Goal: Information Seeking & Learning: Understand process/instructions

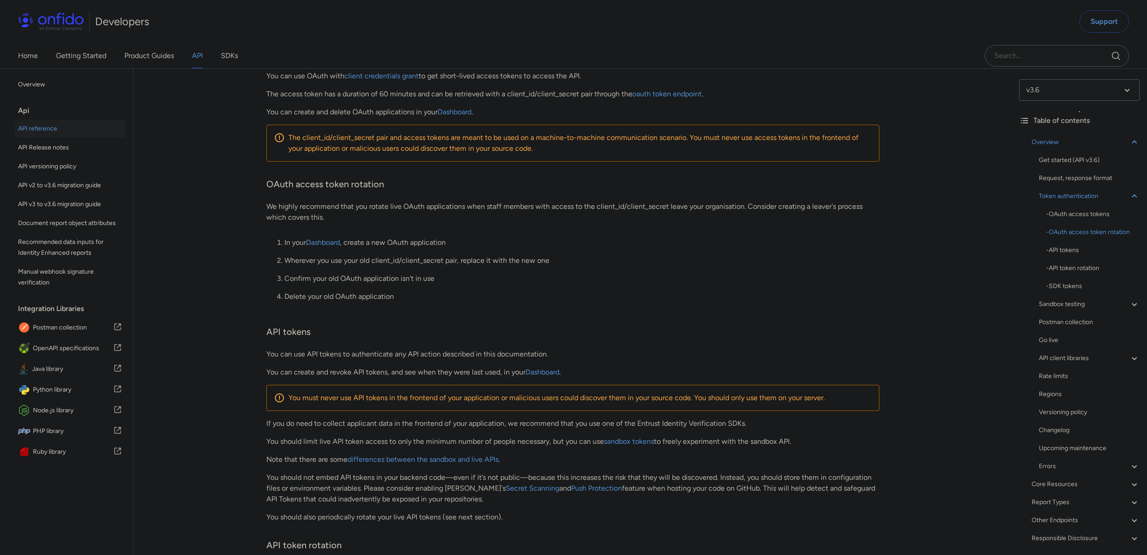
scroll to position [369, 0]
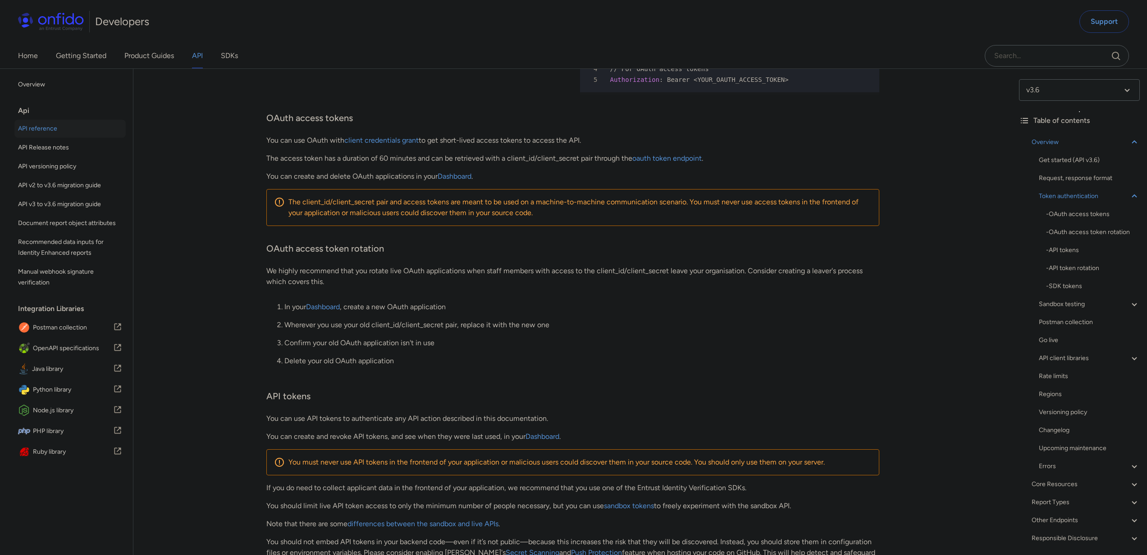
click at [421, 331] on p "Wherever you use your old client_id/client_secret pair, replace it with the new…" at bounding box center [581, 325] width 595 height 11
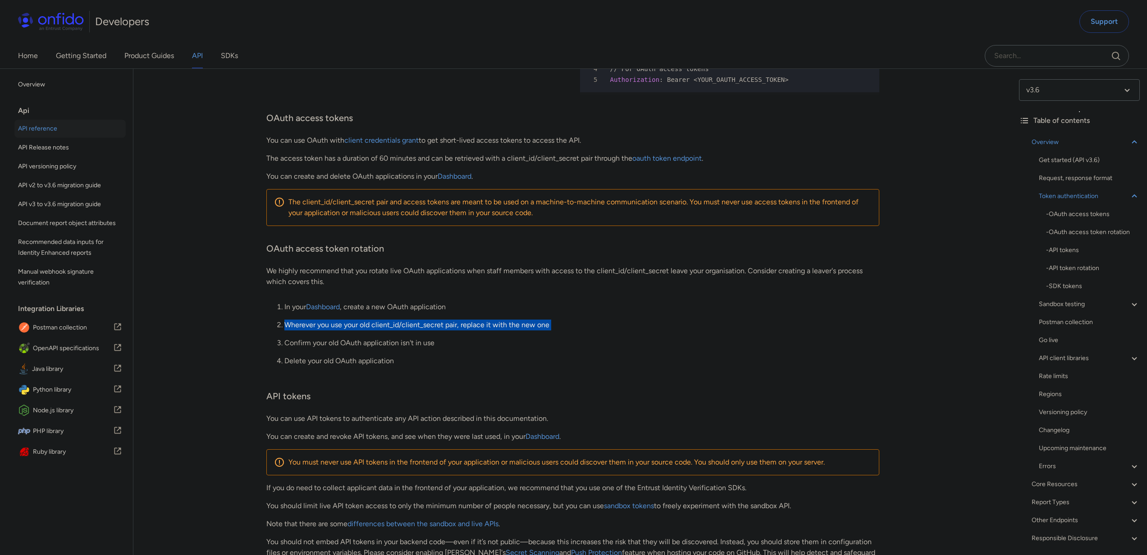
click at [421, 331] on p "Wherever you use your old client_id/client_secret pair, replace it with the new…" at bounding box center [581, 325] width 595 height 11
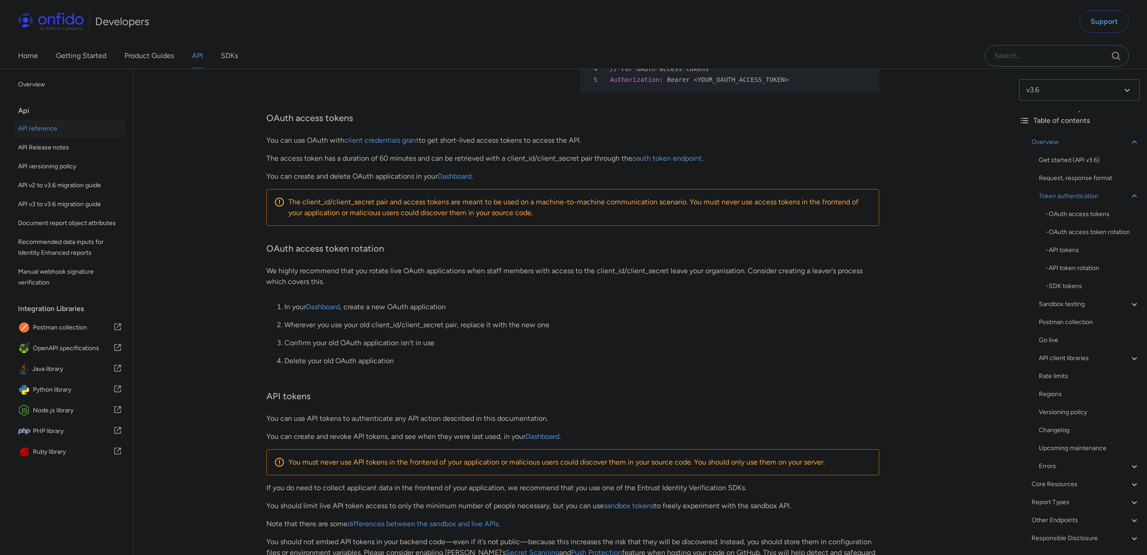
click at [646, 363] on p "Delete your old OAuth application" at bounding box center [581, 361] width 595 height 11
click at [398, 145] on link "client credentials grant" at bounding box center [381, 140] width 74 height 9
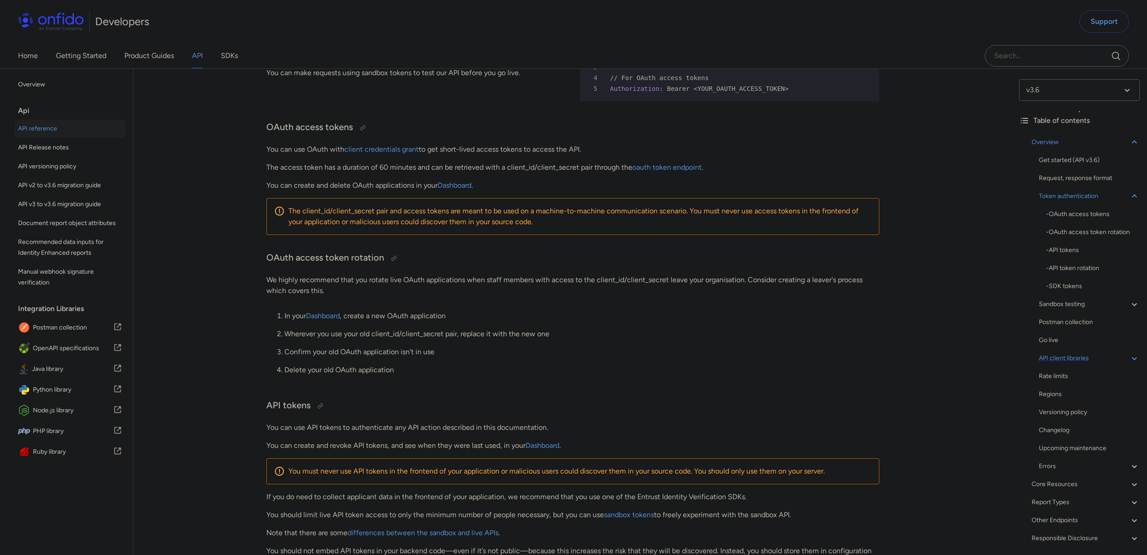
scroll to position [351, 0]
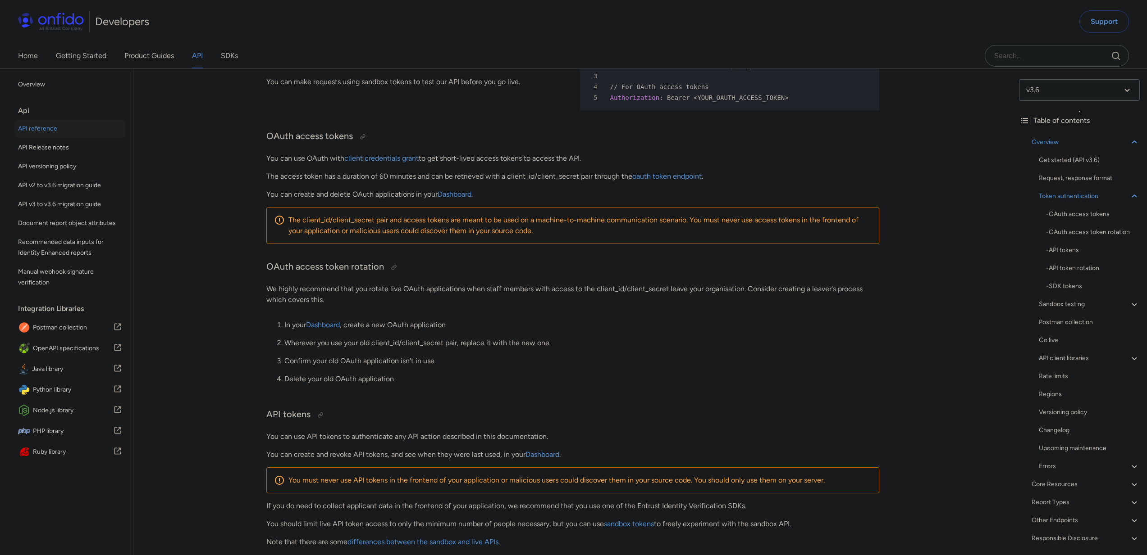
click at [665, 181] on link "oauth token endpoint" at bounding box center [666, 176] width 69 height 9
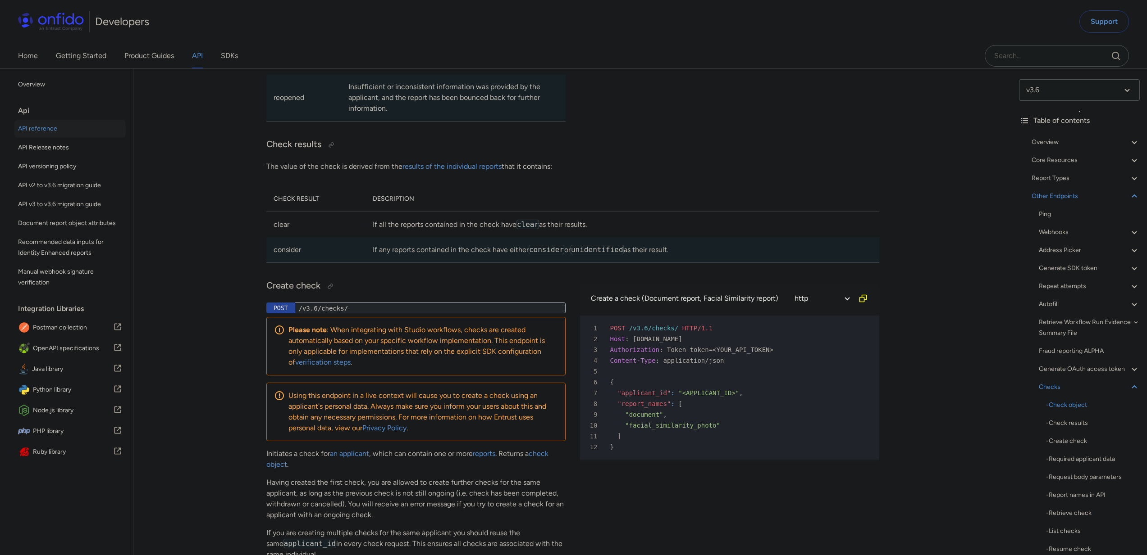
scroll to position [79045, 0]
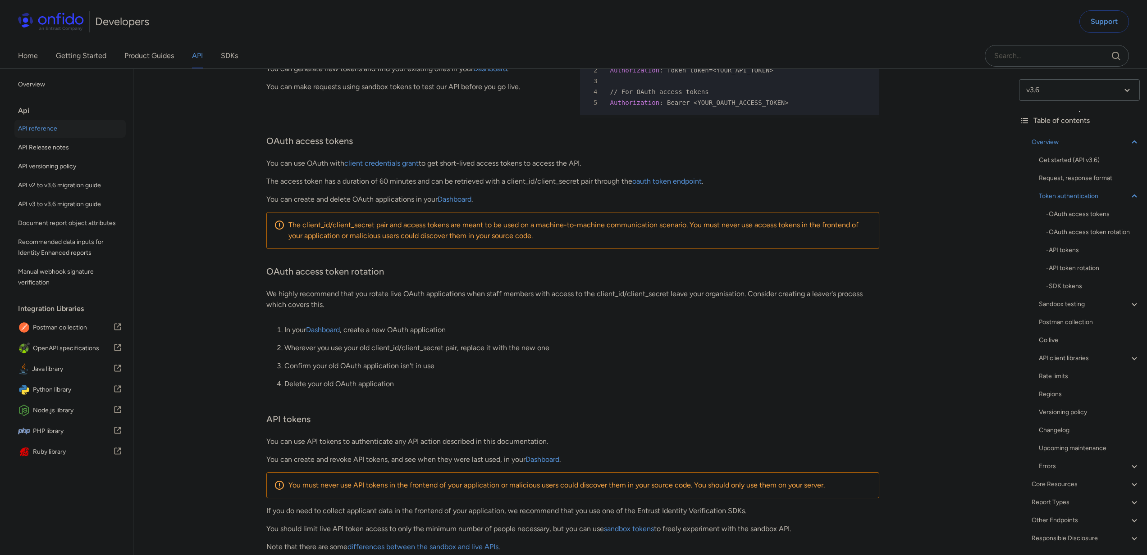
scroll to position [346, 0]
